Goal: Task Accomplishment & Management: Manage account settings

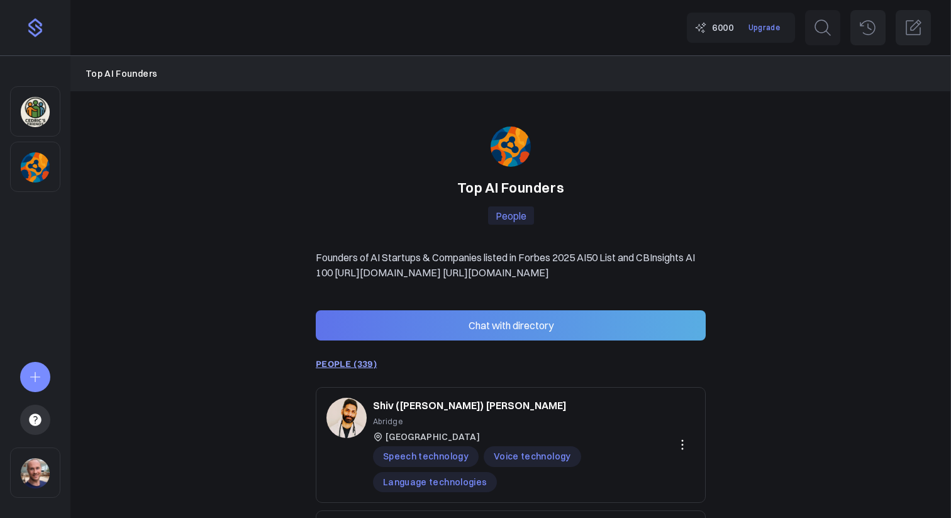
click at [34, 107] on img "Sidebar" at bounding box center [35, 112] width 29 height 30
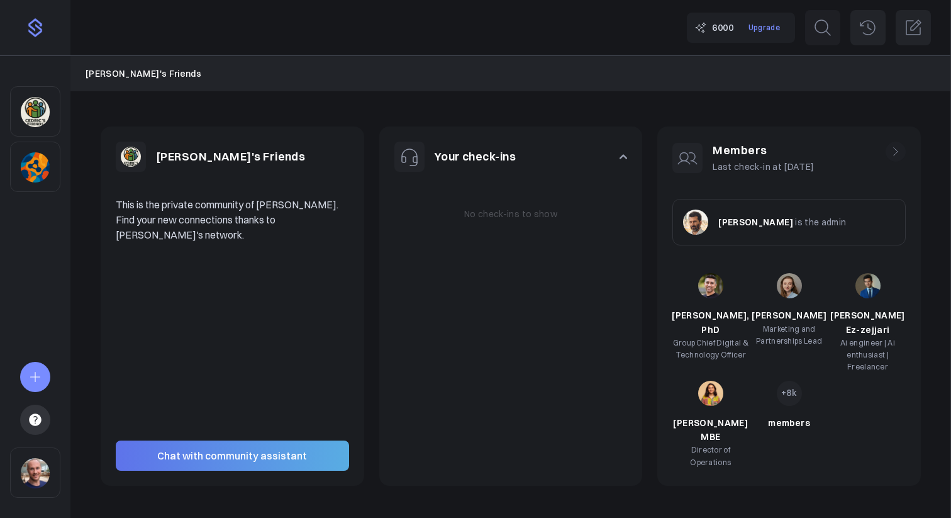
click at [35, 479] on img "Sidebar" at bounding box center [35, 473] width 29 height 30
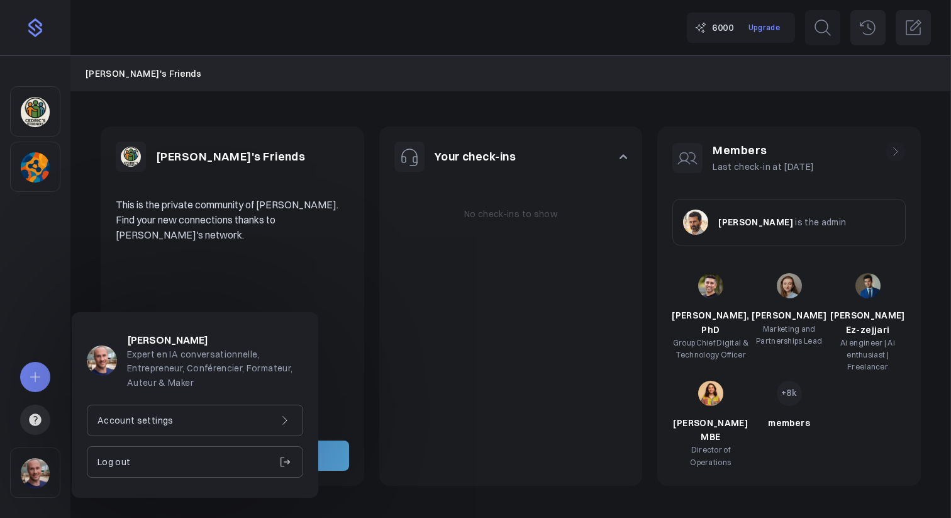
click at [128, 420] on p "Account settings" at bounding box center [136, 420] width 76 height 14
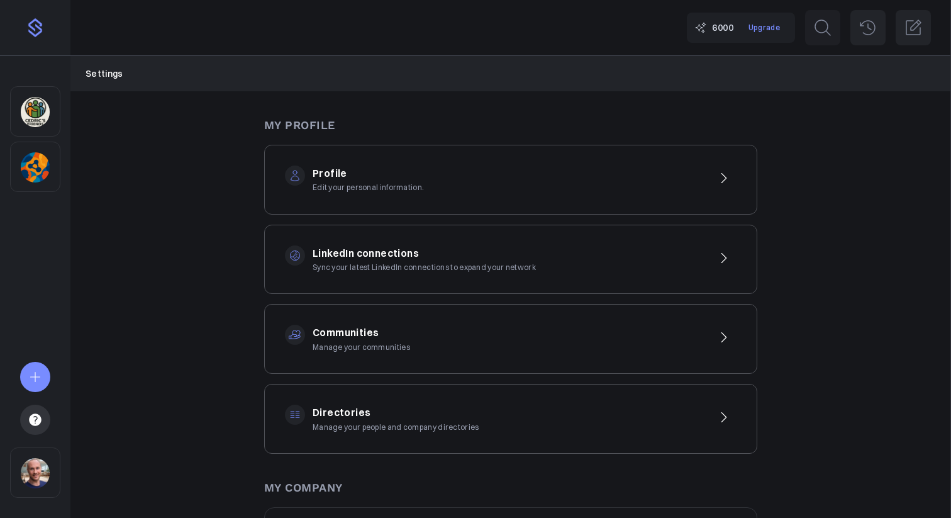
click at [428, 260] on h3 "LinkedIn connections" at bounding box center [424, 253] width 223 height 16
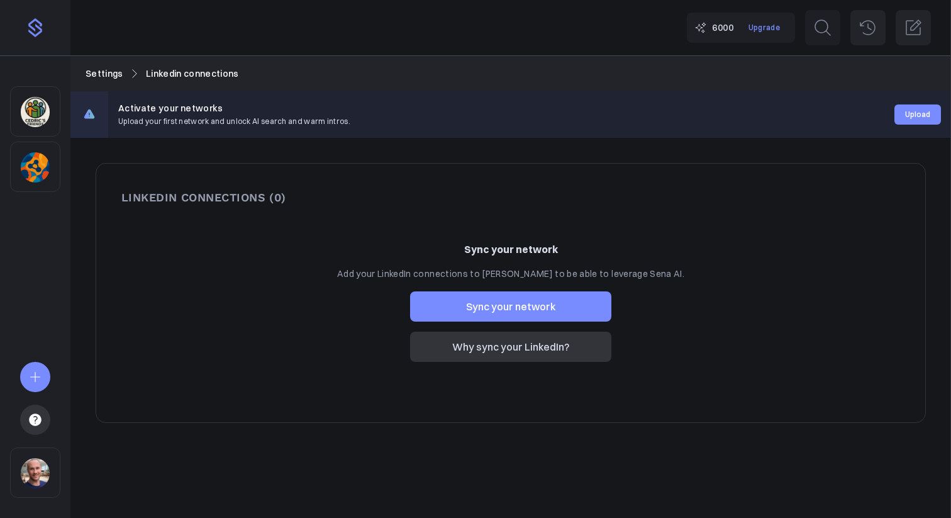
click at [496, 303] on button "Sync your network" at bounding box center [510, 306] width 201 height 30
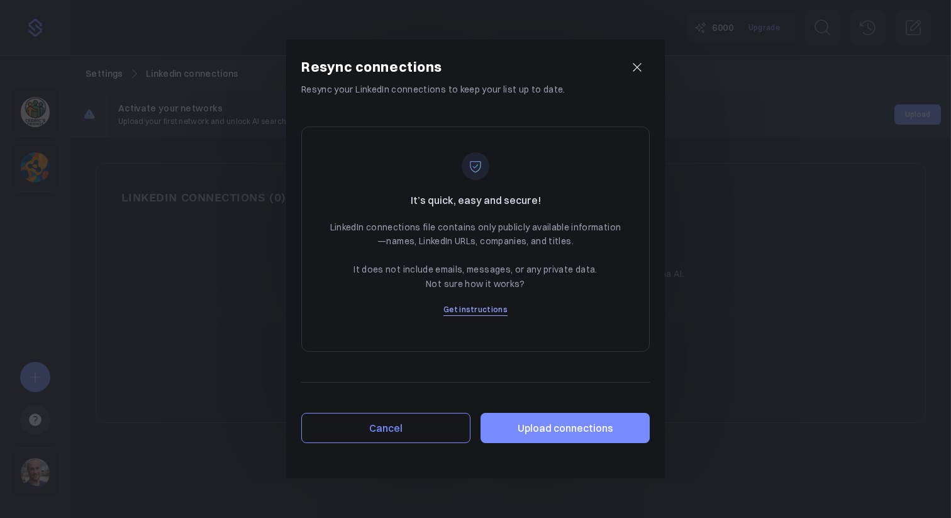
click at [596, 422] on label "Upload connections" at bounding box center [565, 428] width 169 height 30
click at [0, 0] on input "Re-upload my connections" at bounding box center [0, 0] width 0 height 0
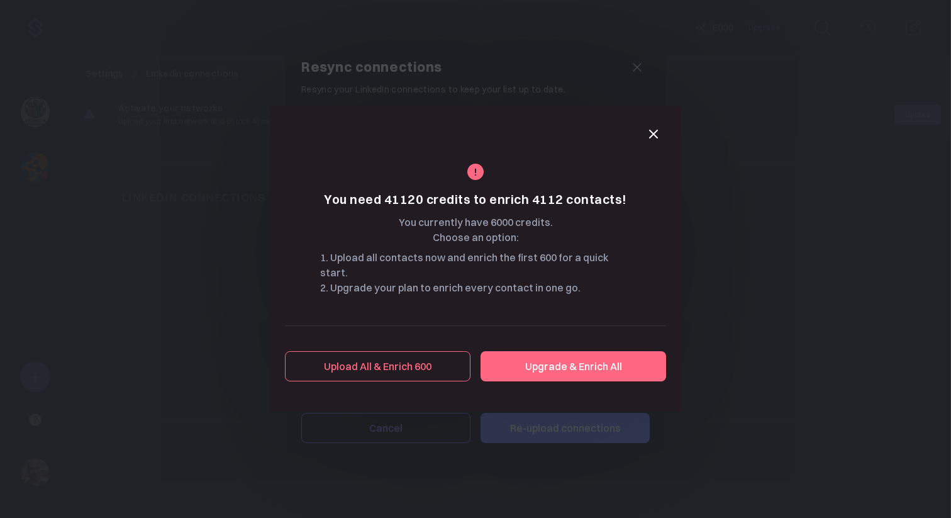
click at [392, 354] on button "Upload All & Enrich 600" at bounding box center [378, 366] width 186 height 30
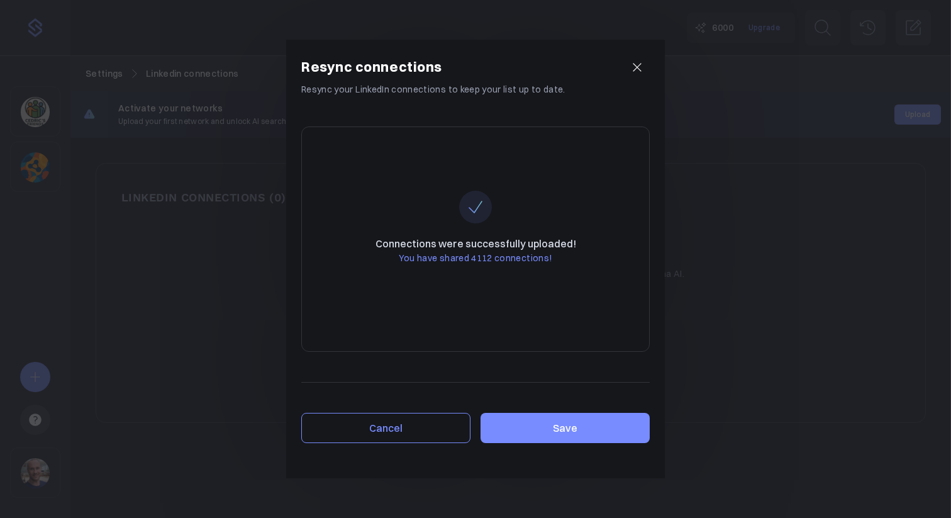
click at [554, 426] on button "Save" at bounding box center [565, 428] width 169 height 30
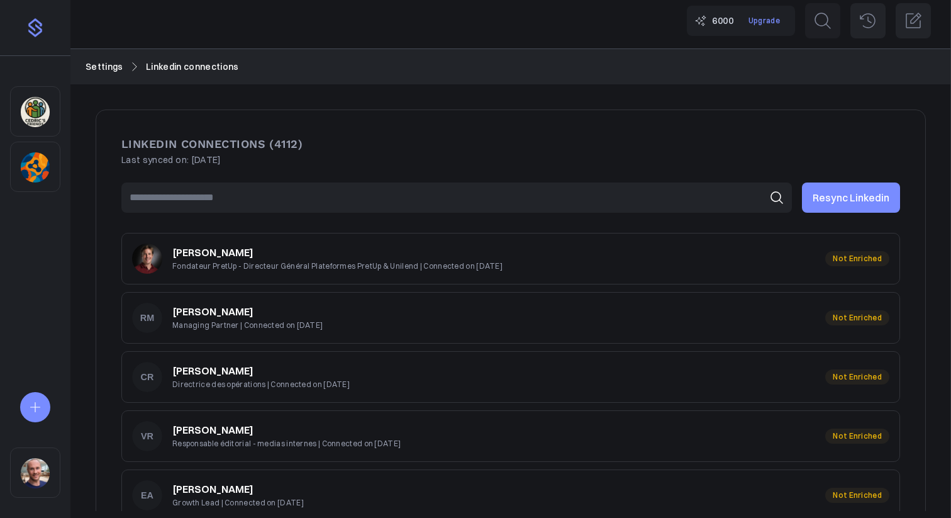
click at [26, 33] on img "Sidebar" at bounding box center [35, 28] width 20 height 20
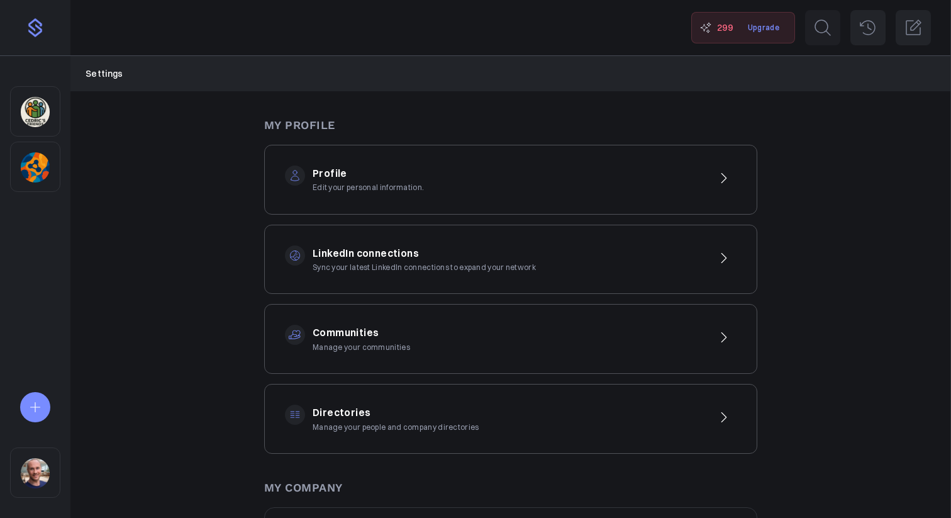
click at [365, 421] on p "Manage your people and company directories" at bounding box center [396, 427] width 167 height 12
click at [446, 254] on h3 "LinkedIn connections" at bounding box center [424, 253] width 223 height 16
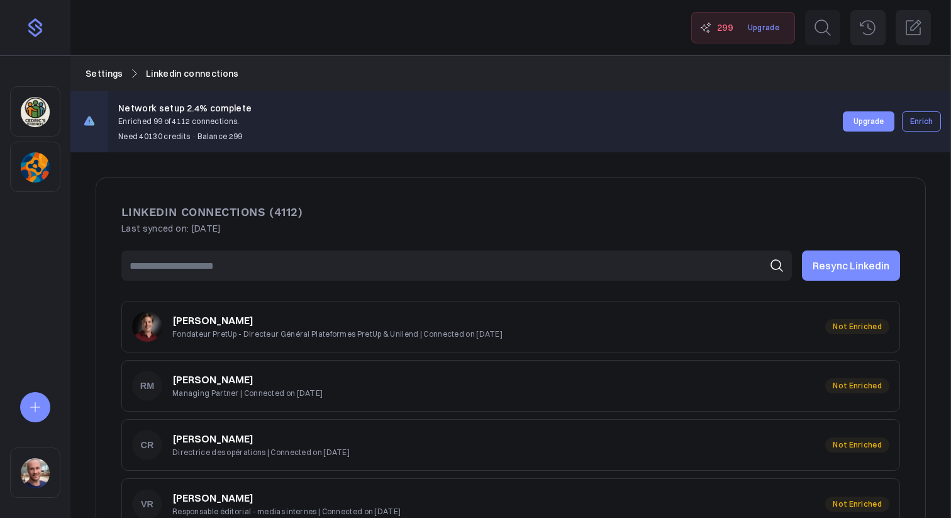
click at [927, 121] on span "Enrich" at bounding box center [921, 121] width 23 height 0
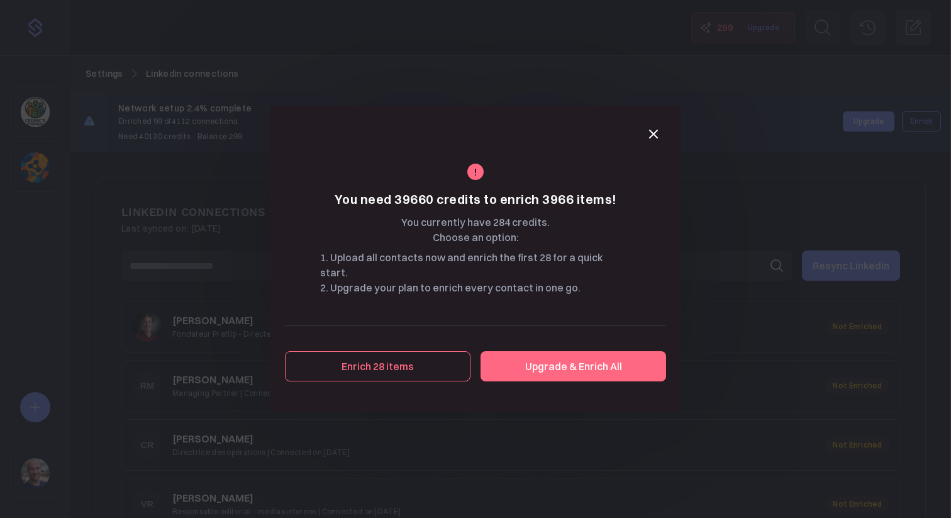
click at [381, 362] on button "Enrich 28 items" at bounding box center [378, 366] width 186 height 30
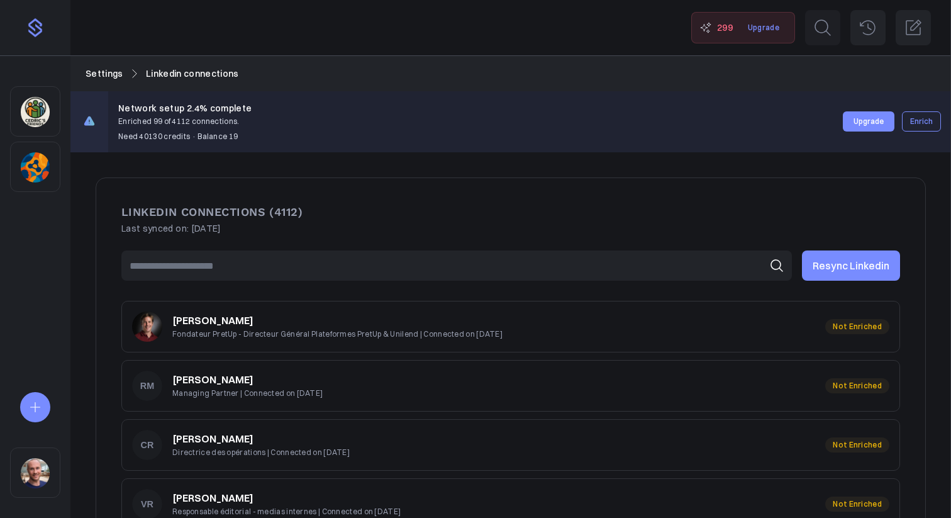
click at [864, 121] on button "Upgrade" at bounding box center [869, 121] width 52 height 20
